Goal: Find specific page/section: Find specific page/section

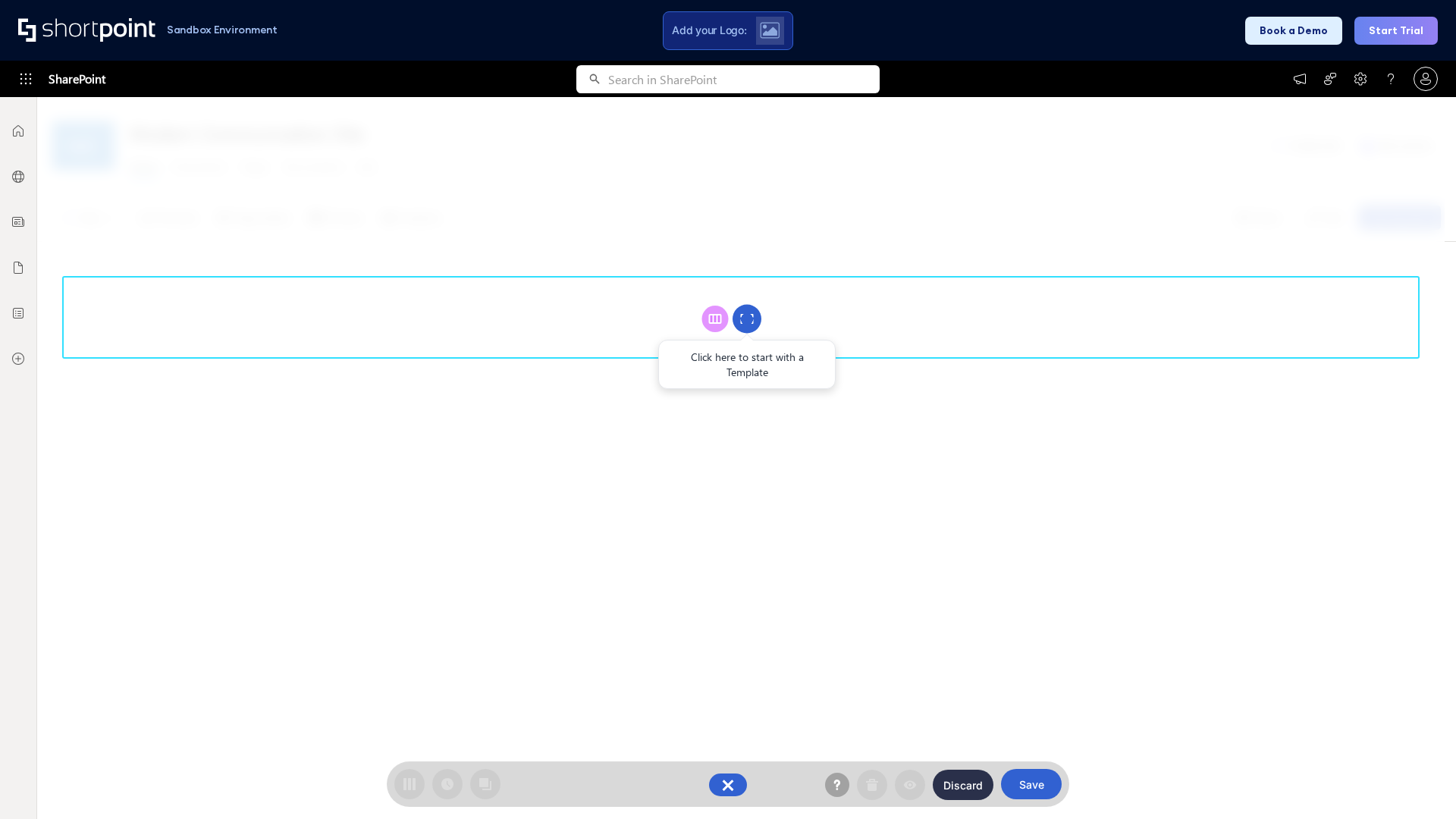
click at [747, 319] on circle at bounding box center [747, 319] width 29 height 29
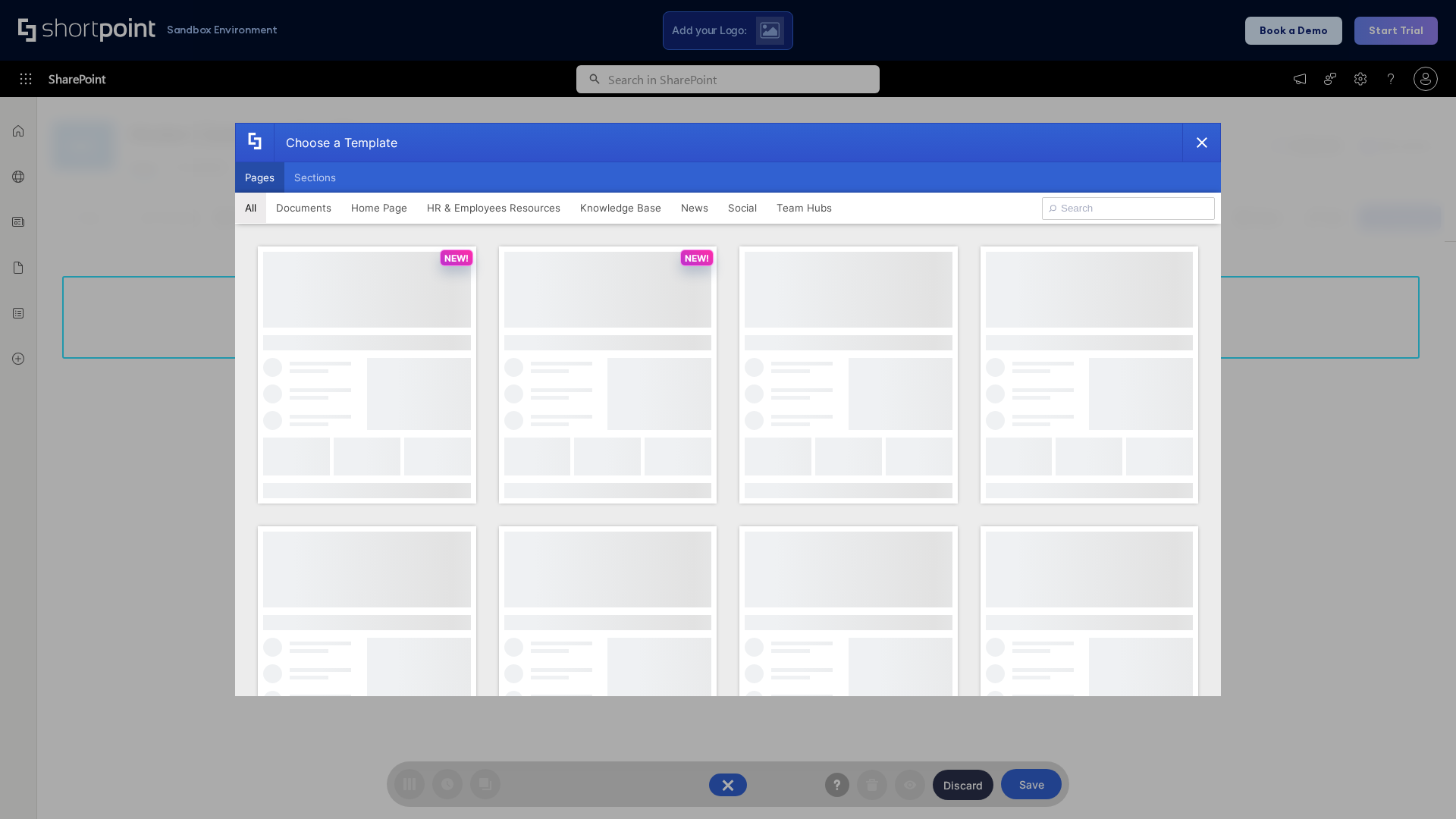
click at [260, 177] on button "Pages" at bounding box center [260, 177] width 49 height 30
type input "prise 1"
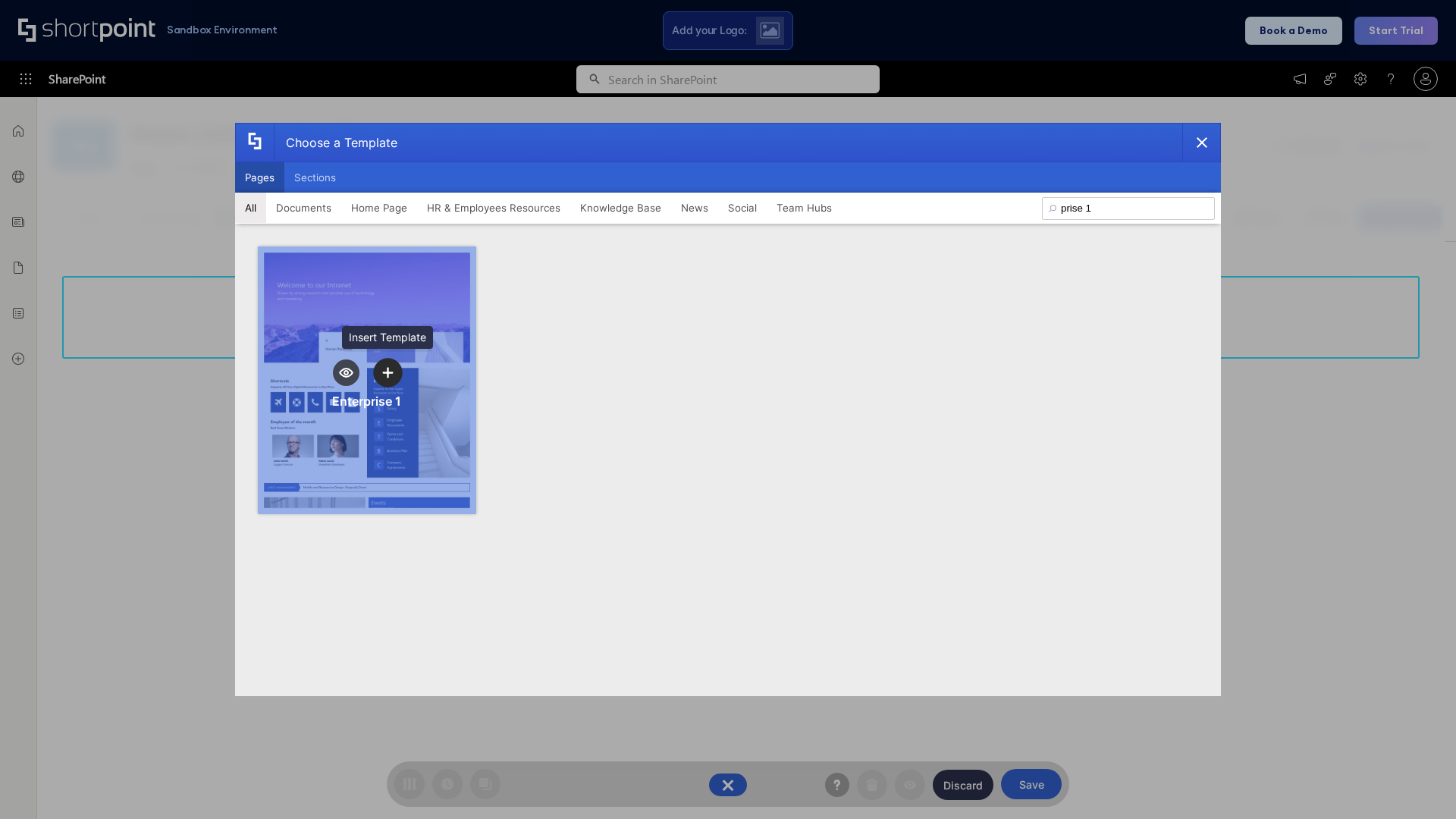
click at [388, 372] on icon "template selector" at bounding box center [388, 372] width 11 height 11
